Goal: Find specific page/section: Find specific page/section

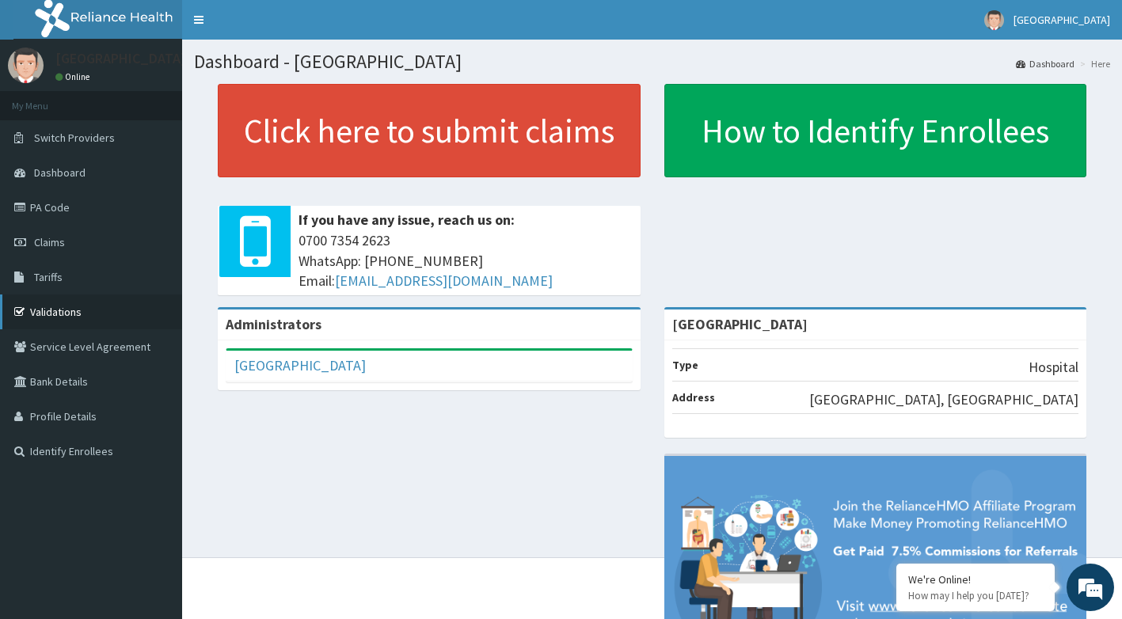
click at [84, 312] on link "Validations" at bounding box center [91, 311] width 182 height 35
click at [82, 200] on link "PA Code" at bounding box center [91, 207] width 182 height 35
